Goal: Information Seeking & Learning: Learn about a topic

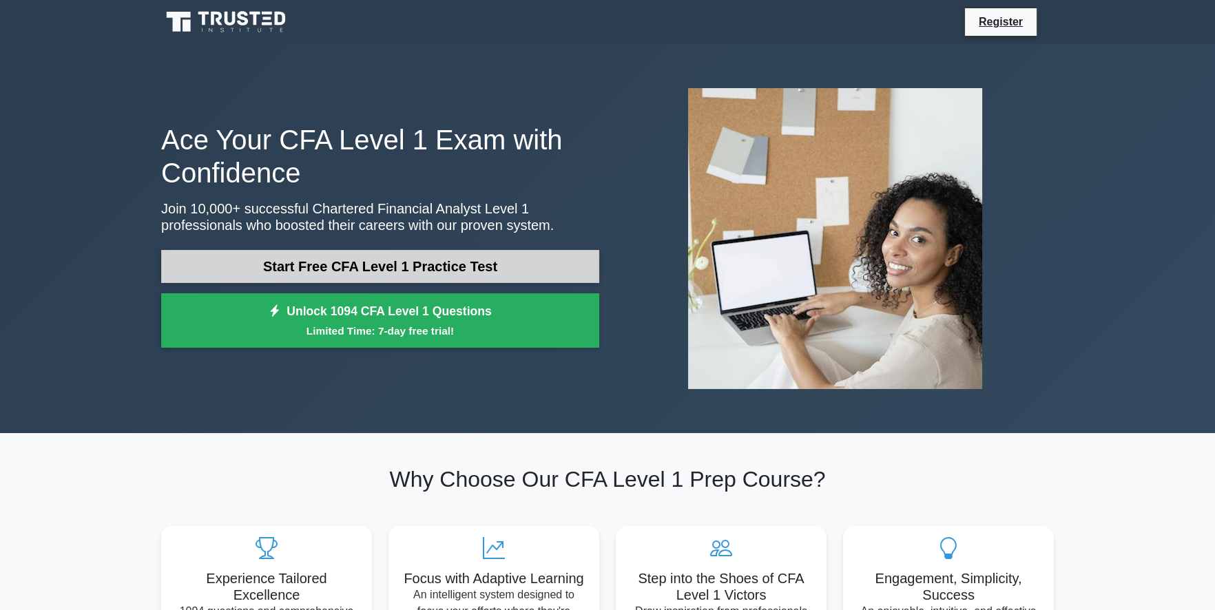
click at [345, 269] on link "Start Free CFA Level 1 Practice Test" at bounding box center [380, 266] width 438 height 33
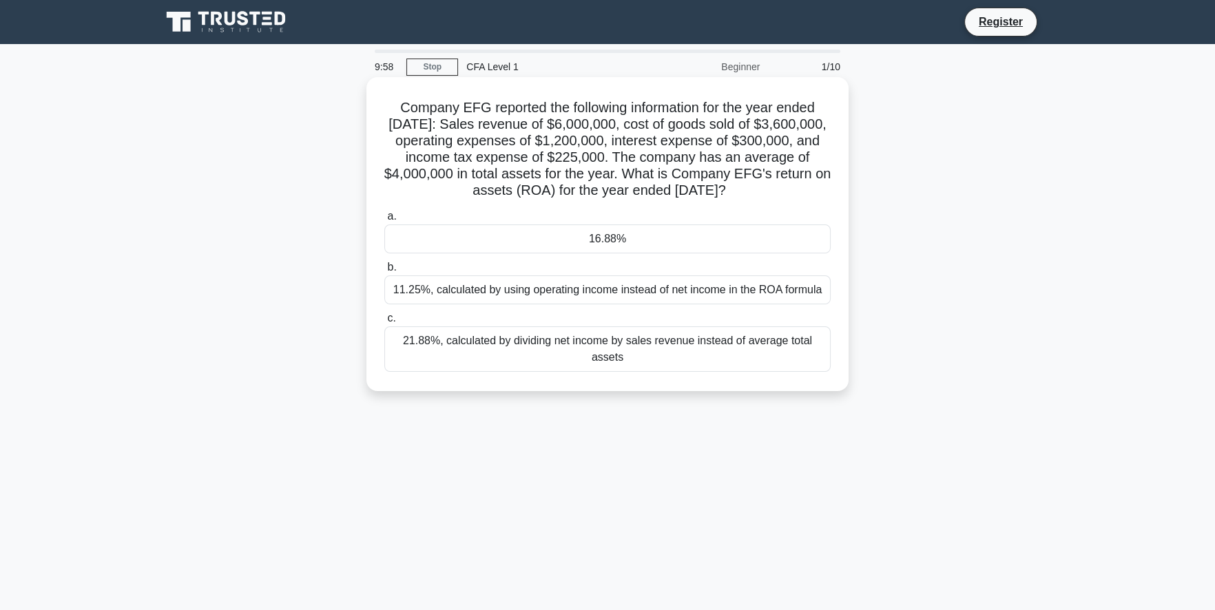
click at [535, 156] on h5 "Company EFG reported the following information for the year ended [DATE]: Sales…" at bounding box center [607, 149] width 449 height 101
click at [586, 287] on div "11.25%, calculated by using operating income instead of net income in the ROA f…" at bounding box center [607, 290] width 446 height 29
click at [384, 272] on input "b. 11.25%, calculated by using operating income instead of net income in the RO…" at bounding box center [384, 267] width 0 height 9
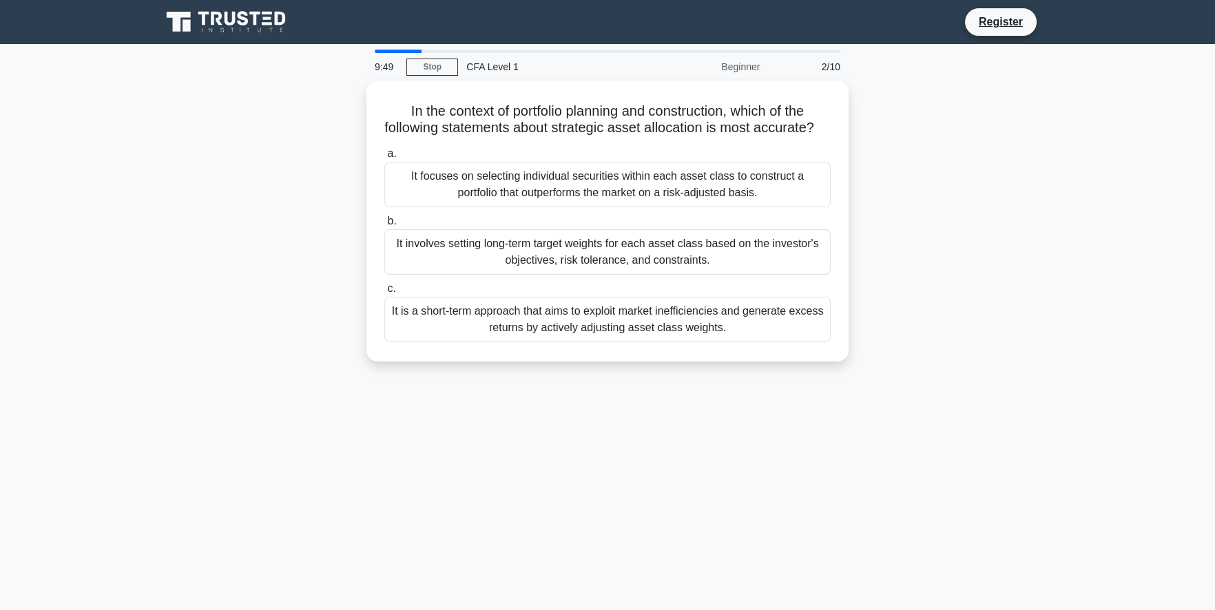
click at [382, 50] on div at bounding box center [398, 51] width 47 height 3
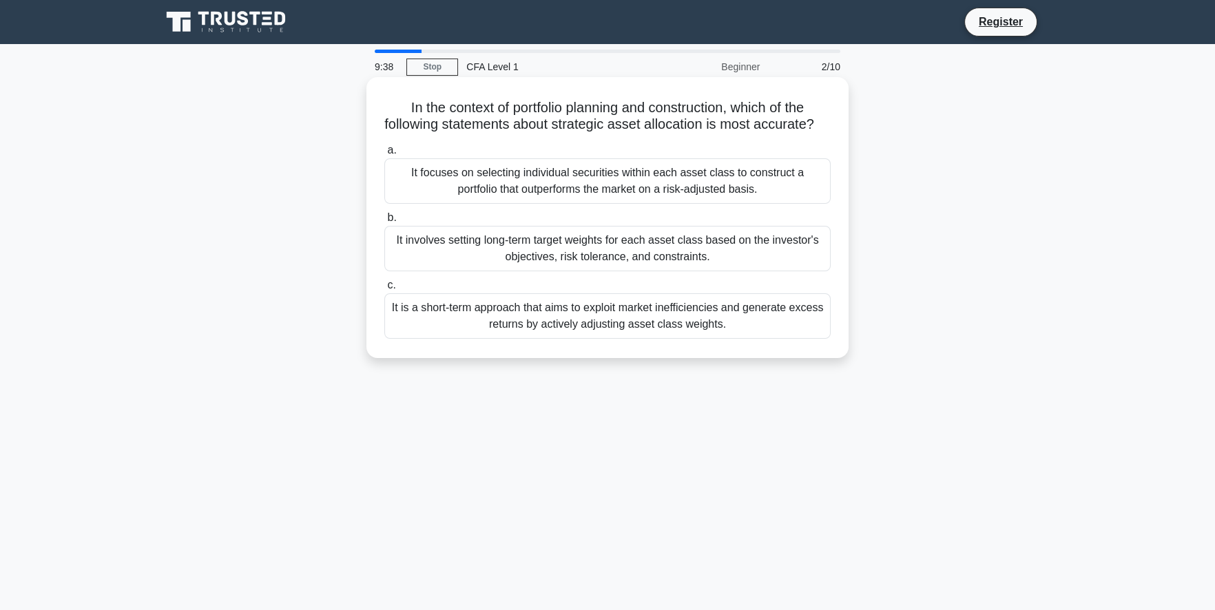
click at [649, 191] on div "It focuses on selecting individual securities within each asset class to constr…" at bounding box center [607, 180] width 446 height 45
click at [384, 155] on input "a. It focuses on selecting individual securities within each asset class to con…" at bounding box center [384, 150] width 0 height 9
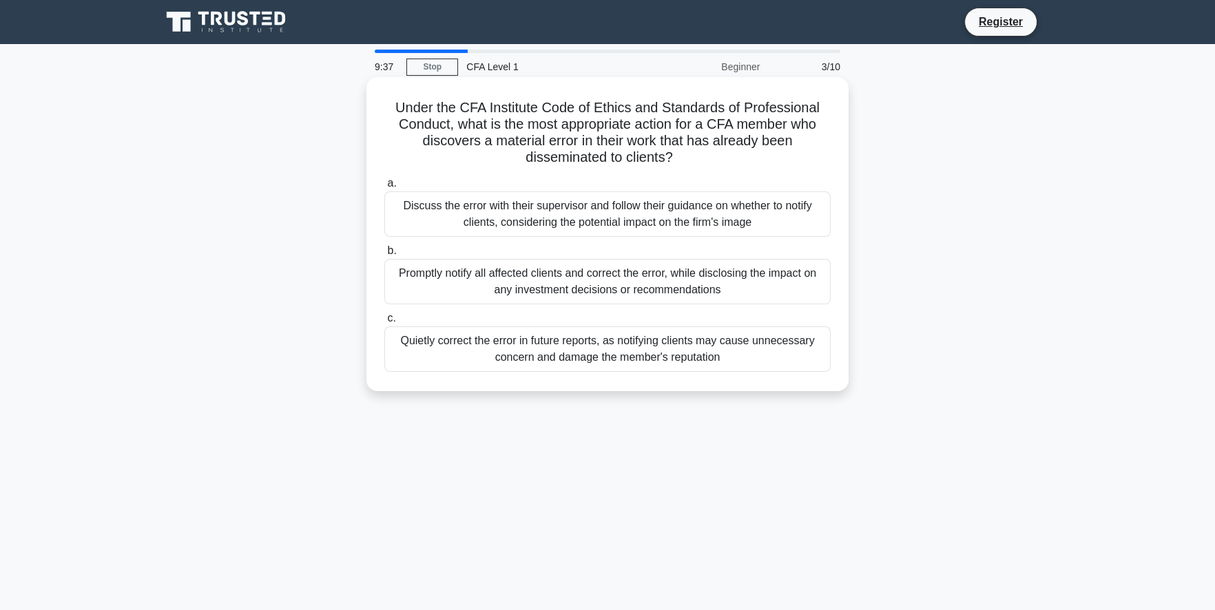
click at [620, 198] on div "Discuss the error with their supervisor and follow their guidance on whether to…" at bounding box center [607, 213] width 446 height 45
click at [384, 188] on input "a. Discuss the error with their supervisor and follow their guidance on whether…" at bounding box center [384, 183] width 0 height 9
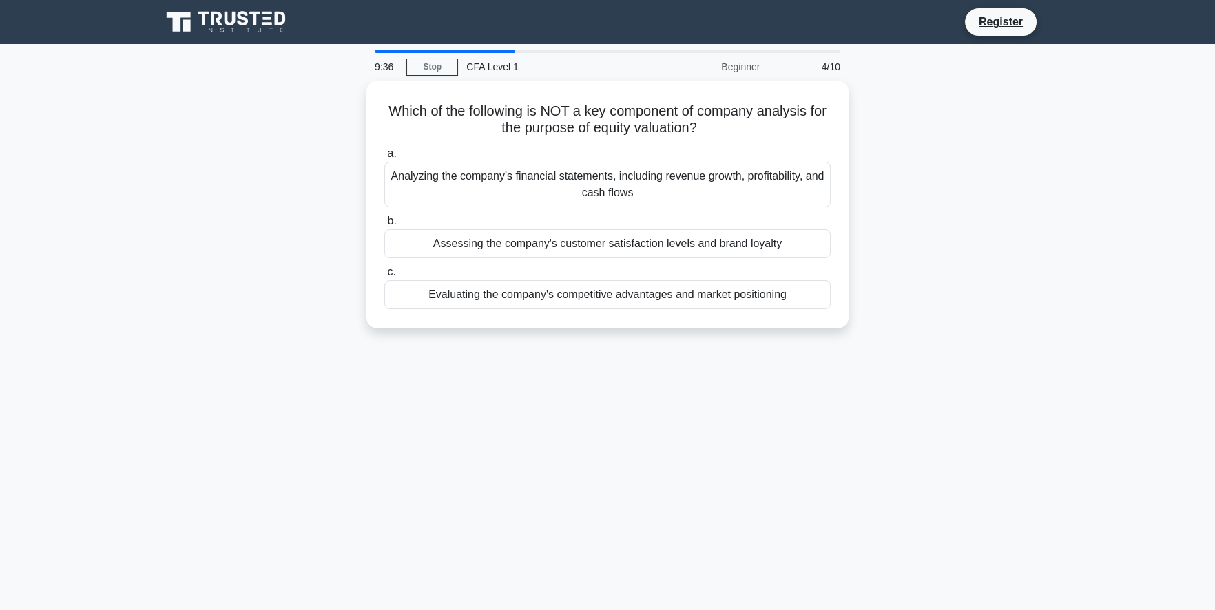
click at [620, 198] on div "Analyzing the company's financial statements, including revenue growth, profita…" at bounding box center [607, 184] width 446 height 45
click at [384, 158] on input "a. Analyzing the company's financial statements, including revenue growth, prof…" at bounding box center [384, 153] width 0 height 9
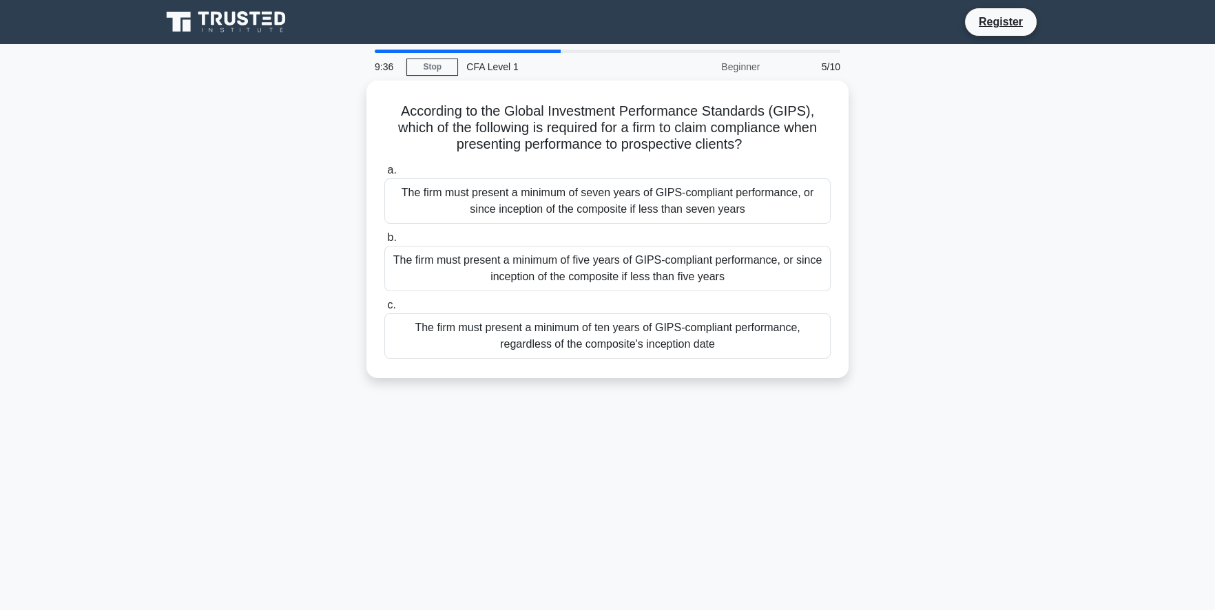
click at [620, 198] on div "The firm must present a minimum of seven years of GIPS-compliant performance, o…" at bounding box center [607, 200] width 446 height 45
click at [384, 175] on input "a. The firm must present a minimum of seven years of GIPS-compliant performance…" at bounding box center [384, 170] width 0 height 9
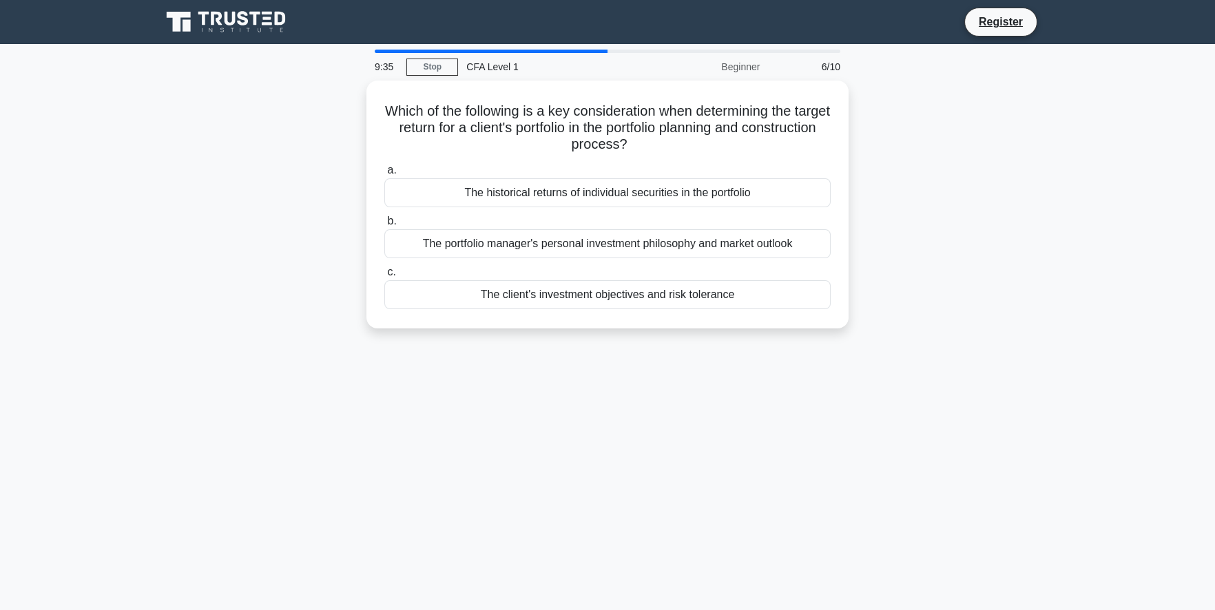
click at [620, 198] on div "The historical returns of individual securities in the portfolio" at bounding box center [607, 192] width 446 height 29
click at [384, 175] on input "a. The historical returns of individual securities in the portfolio" at bounding box center [384, 170] width 0 height 9
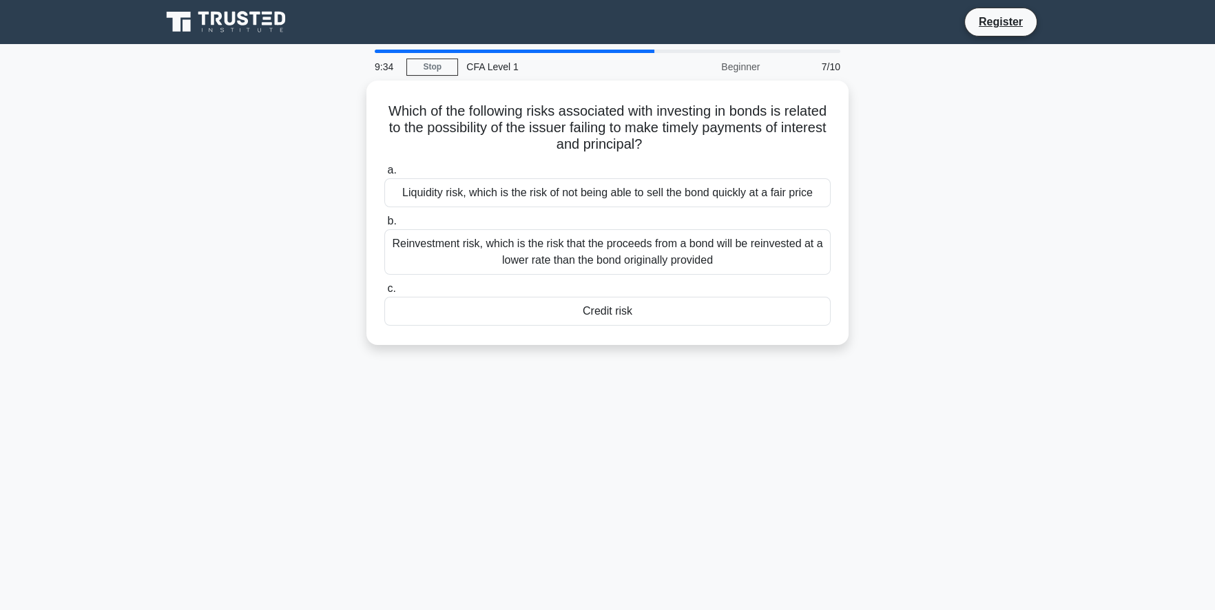
click at [620, 198] on div "Liquidity risk, which is the risk of not being able to sell the bond quickly at…" at bounding box center [607, 192] width 446 height 29
click at [384, 175] on input "a. Liquidity risk, which is the risk of not being able to sell the bond quickly…" at bounding box center [384, 170] width 0 height 9
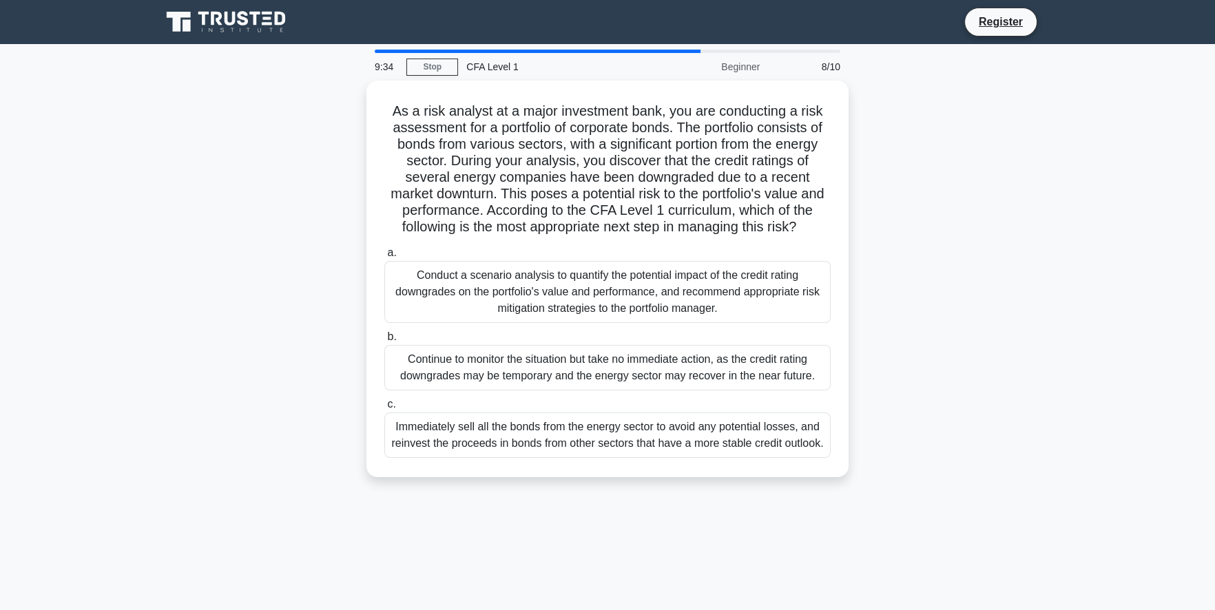
click at [620, 198] on h5 "As a risk analyst at a major investment bank, you are conducting a risk assessm…" at bounding box center [607, 170] width 449 height 134
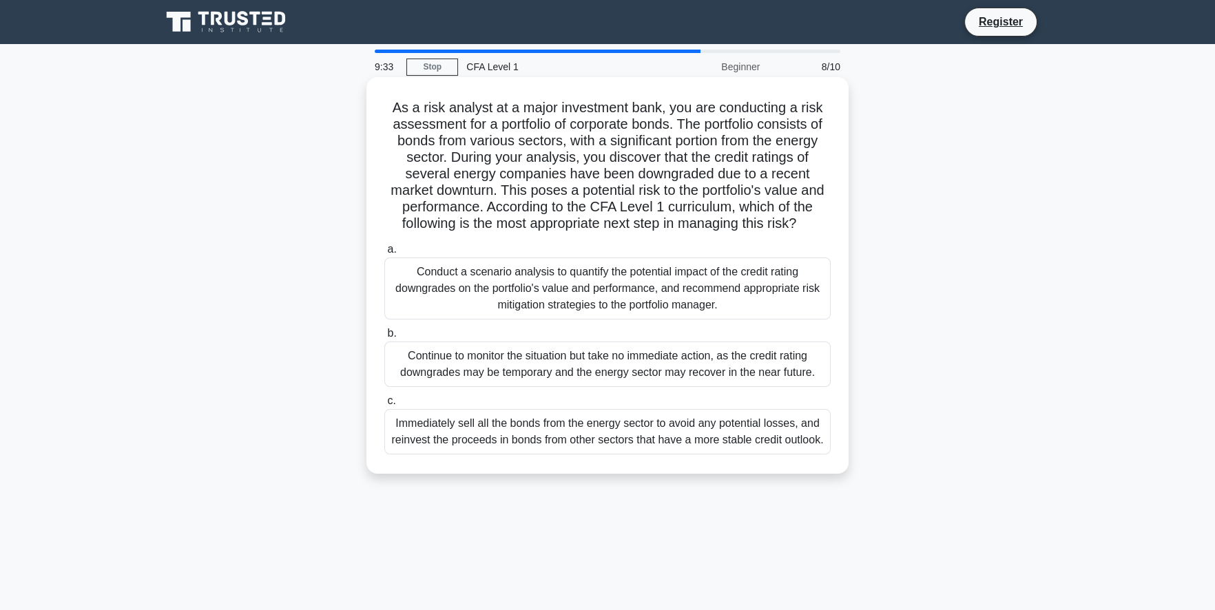
click at [590, 274] on div "Conduct a scenario analysis to quantify the potential impact of the credit rati…" at bounding box center [607, 289] width 446 height 62
click at [384, 254] on input "a. Conduct a scenario analysis to quantify the potential impact of the credit r…" at bounding box center [384, 249] width 0 height 9
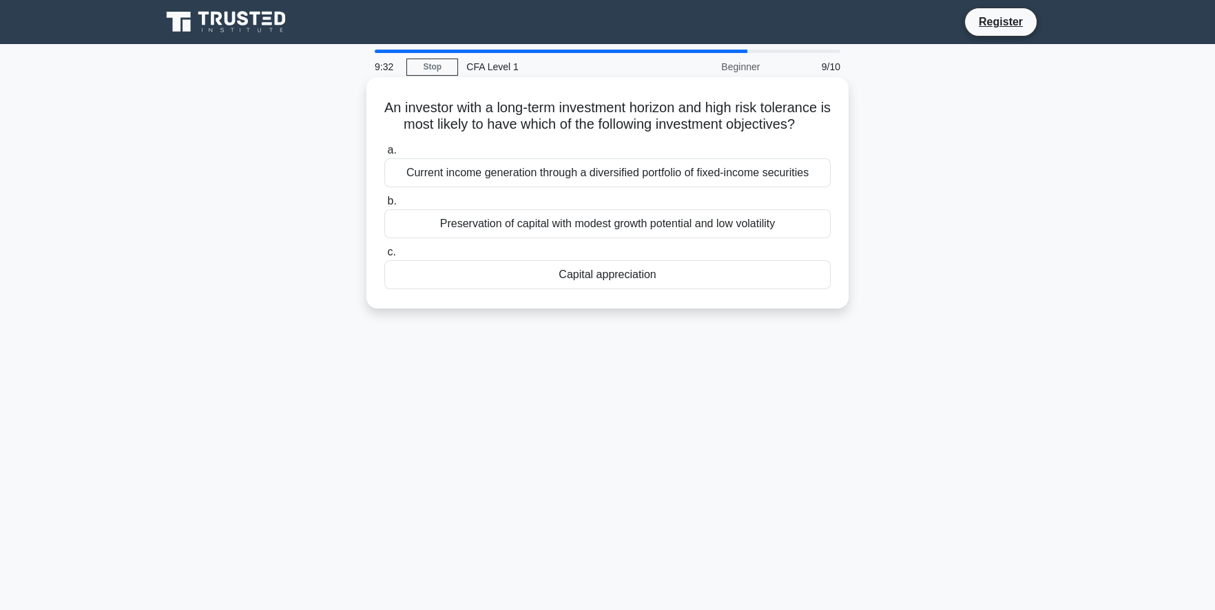
click at [585, 187] on div "Current income generation through a diversified portfolio of fixed-income secur…" at bounding box center [607, 172] width 446 height 29
click at [384, 155] on input "a. Current income generation through a diversified portfolio of fixed-income se…" at bounding box center [384, 150] width 0 height 9
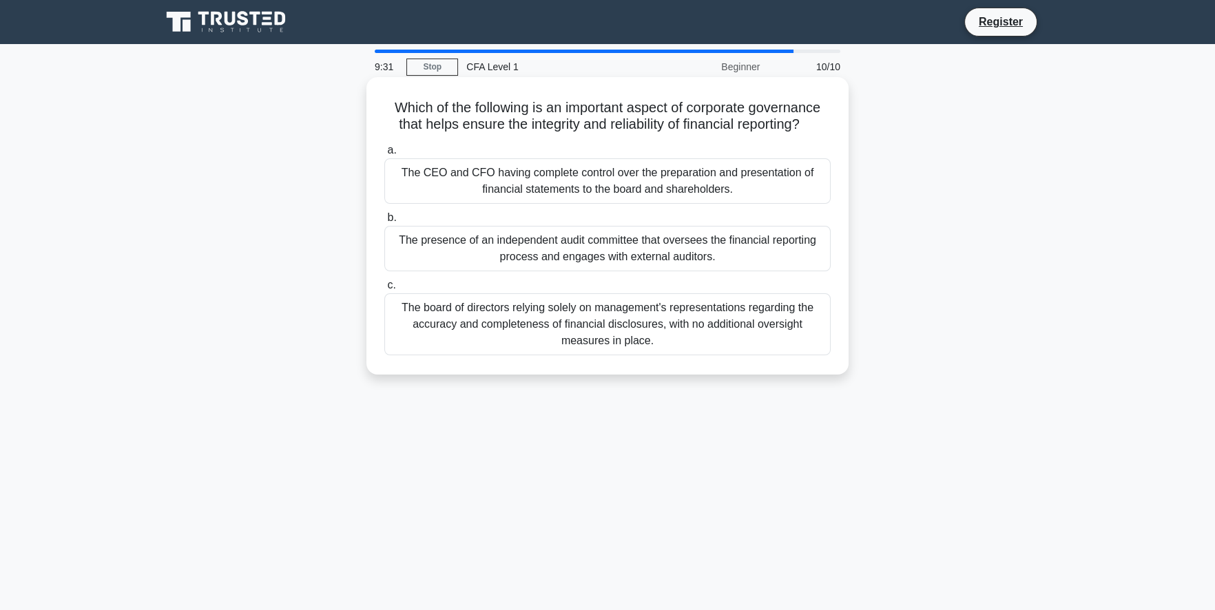
click at [581, 196] on div "The CEO and CFO having complete control over the preparation and presentation o…" at bounding box center [607, 180] width 446 height 45
click at [384, 155] on input "a. The CEO and CFO having complete control over the preparation and presentatio…" at bounding box center [384, 150] width 0 height 9
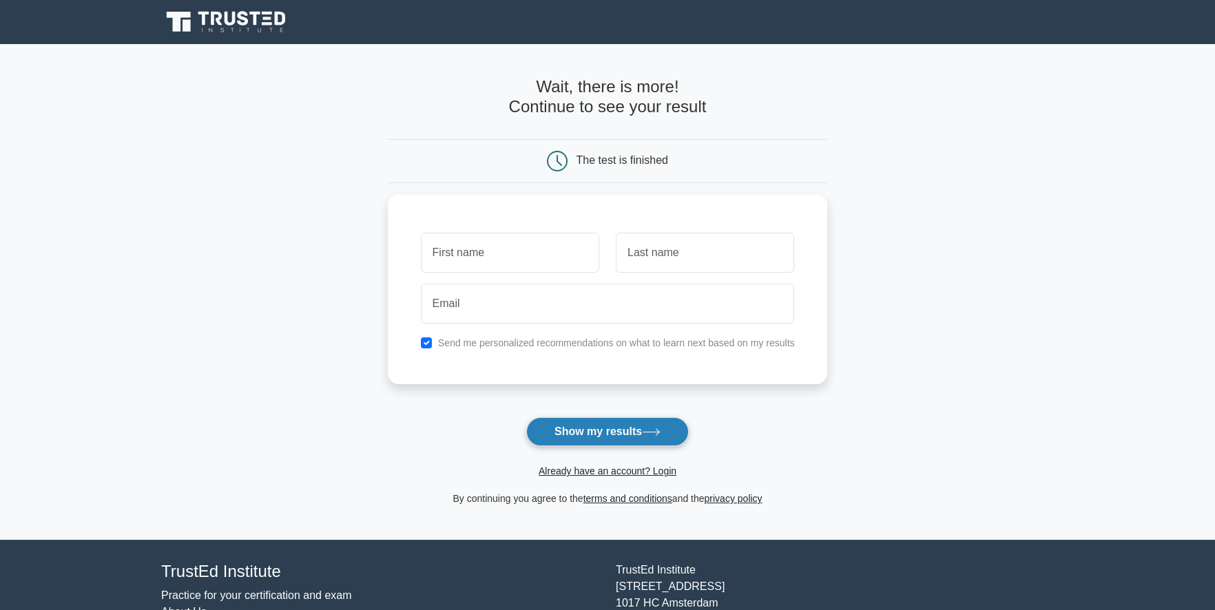
click at [606, 433] on button "Show my results" at bounding box center [607, 431] width 163 height 29
